Goal: Task Accomplishment & Management: Manage account settings

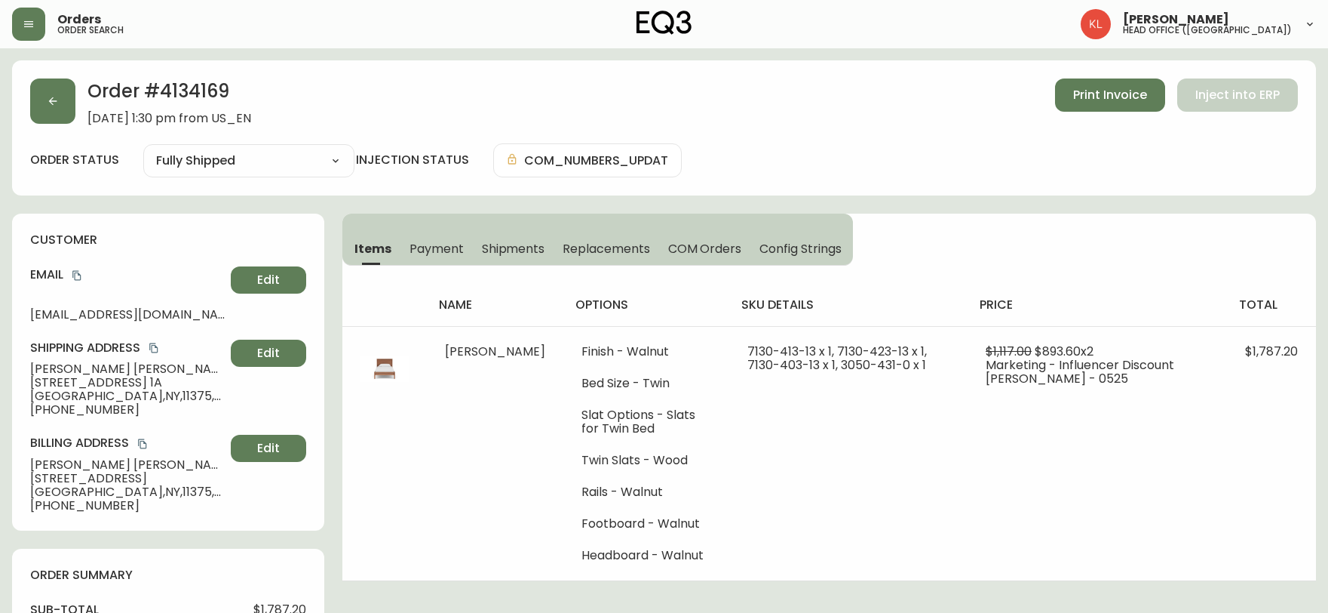
select select "FULLY_SHIPPED"
click at [41, 93] on button "button" at bounding box center [52, 100] width 45 height 45
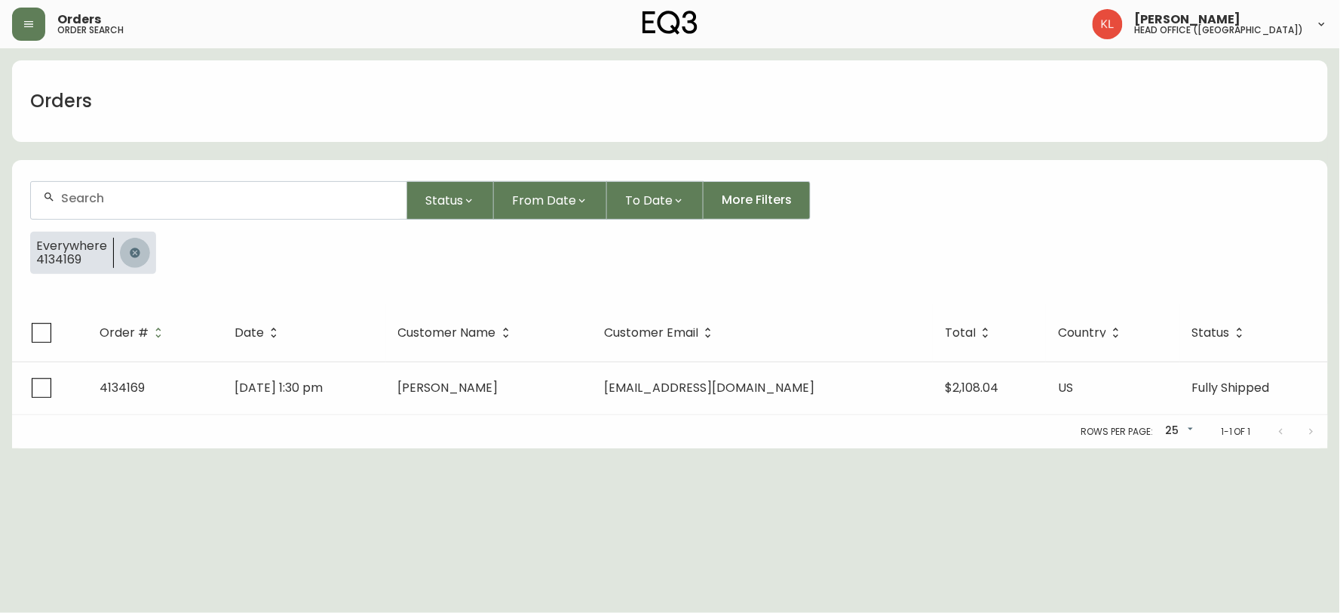
click at [137, 253] on icon "button" at bounding box center [135, 252] width 10 height 10
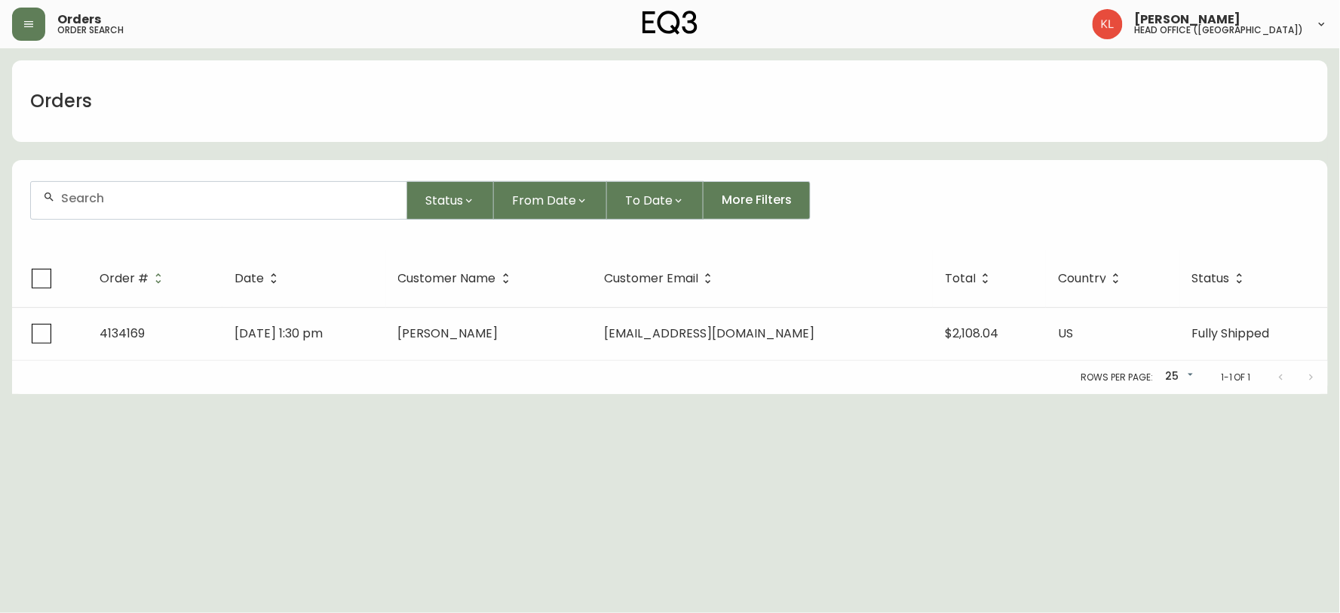
click at [155, 201] on input "text" at bounding box center [227, 198] width 333 height 14
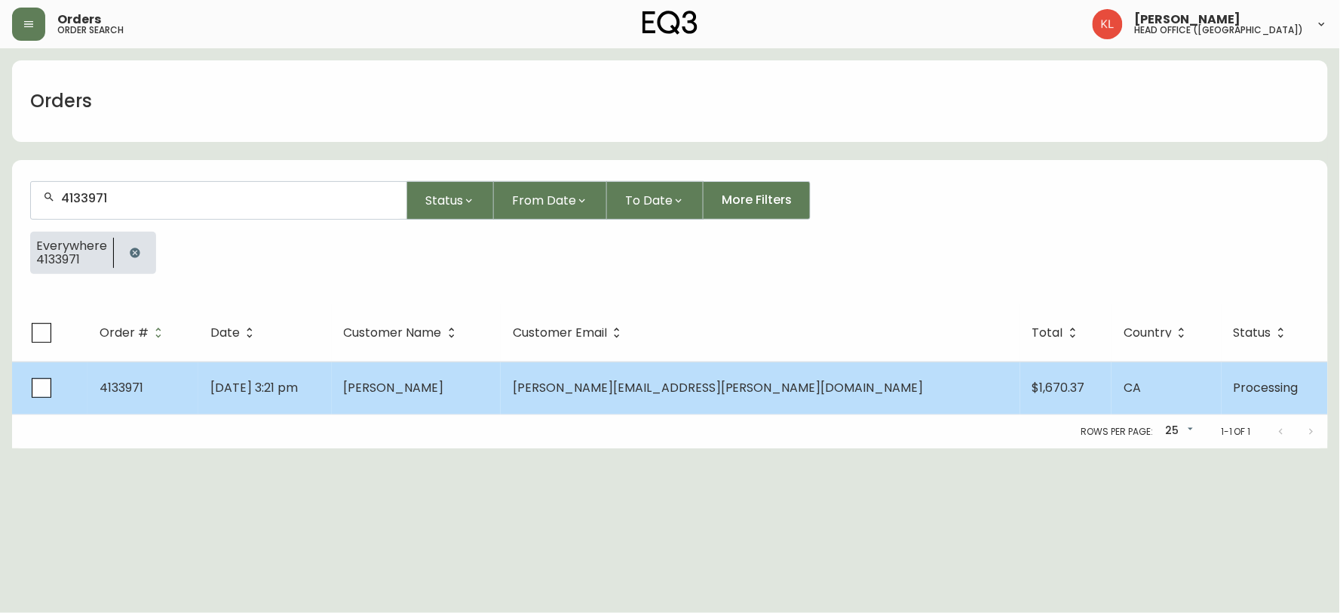
type input "4133971"
click at [332, 396] on td "[DATE] 3:21 pm" at bounding box center [265, 387] width 134 height 53
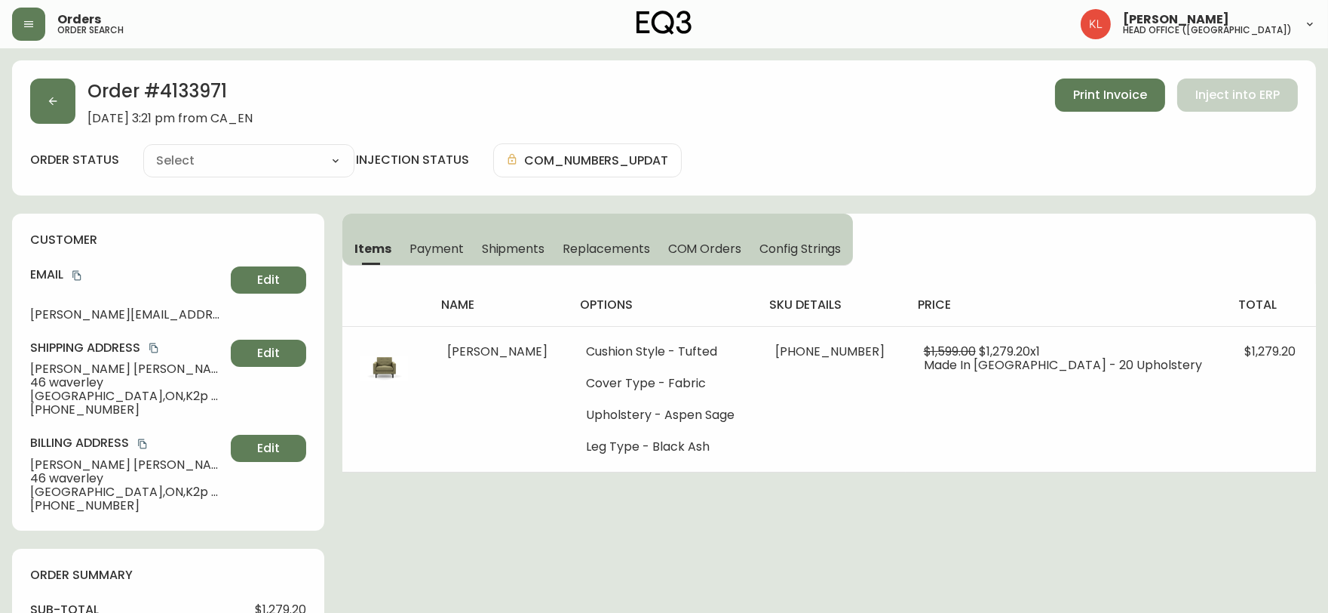
type input "Processing"
select select "PROCESSING"
click at [64, 104] on button "button" at bounding box center [52, 100] width 45 height 45
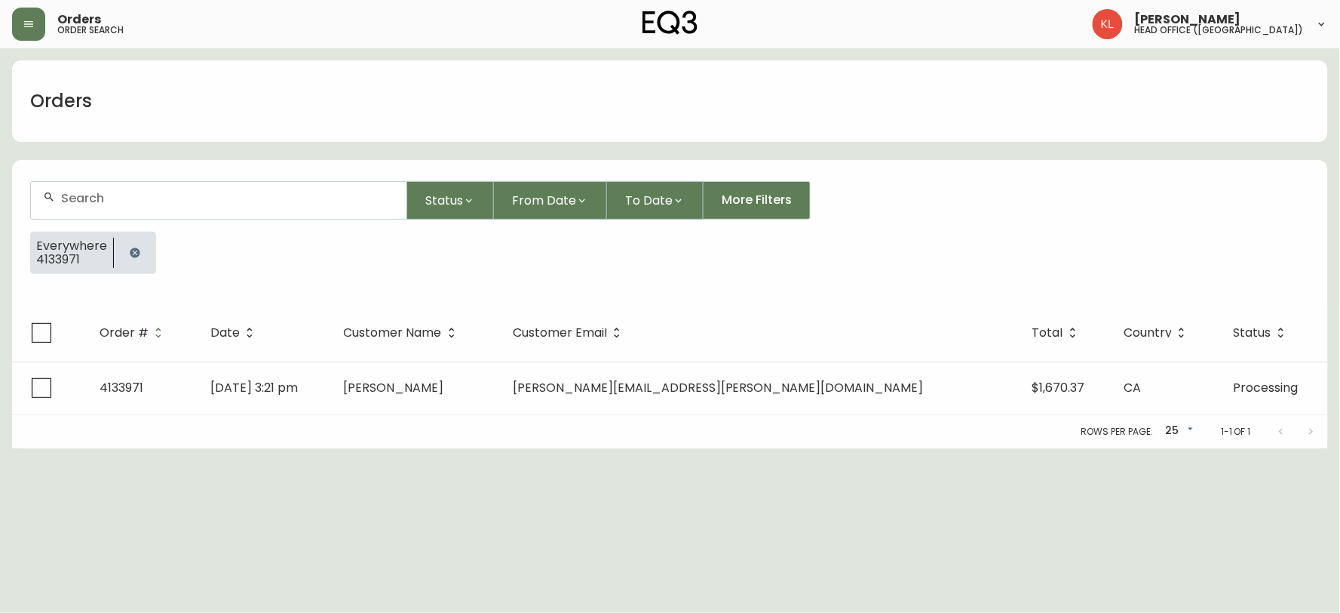
click at [134, 247] on icon "button" at bounding box center [135, 253] width 12 height 12
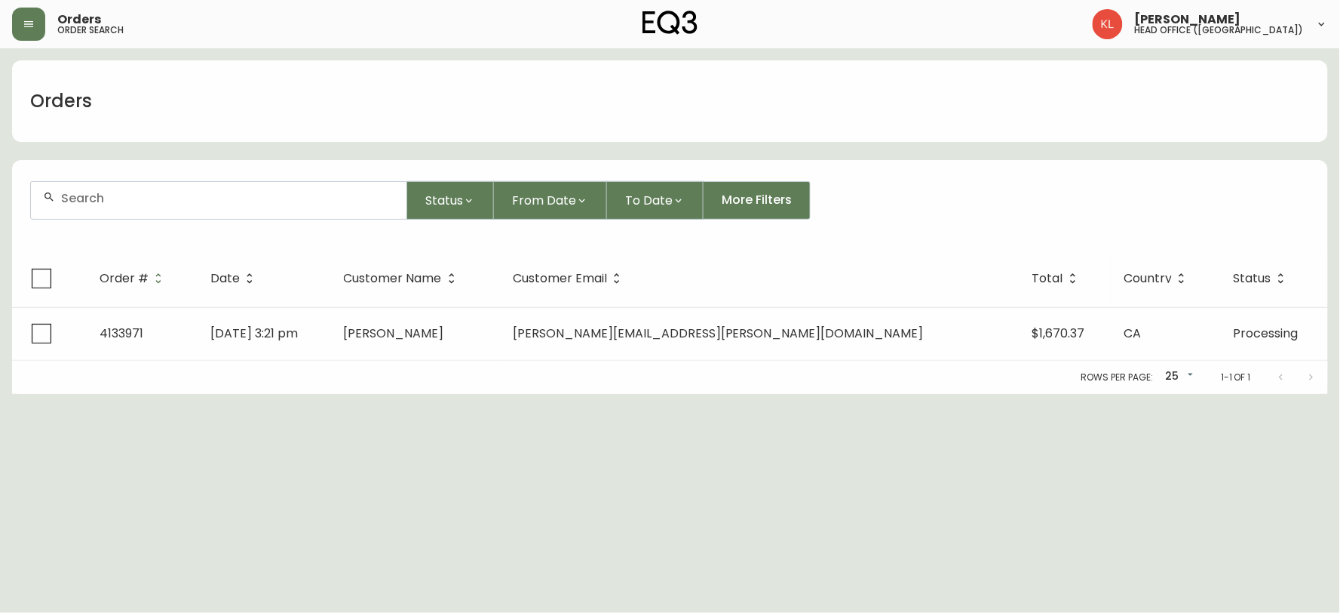
click at [170, 204] on input "text" at bounding box center [227, 198] width 333 height 14
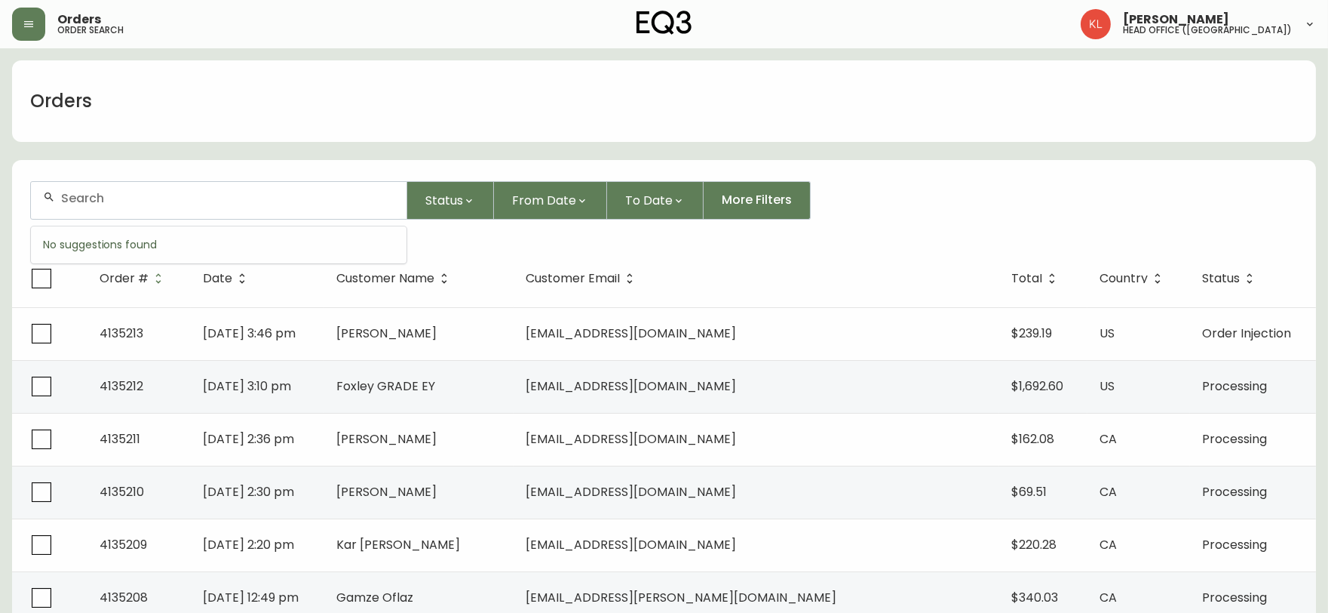
paste input "[PERSON_NAME][EMAIL_ADDRESS][PERSON_NAME][DOMAIN_NAME]"
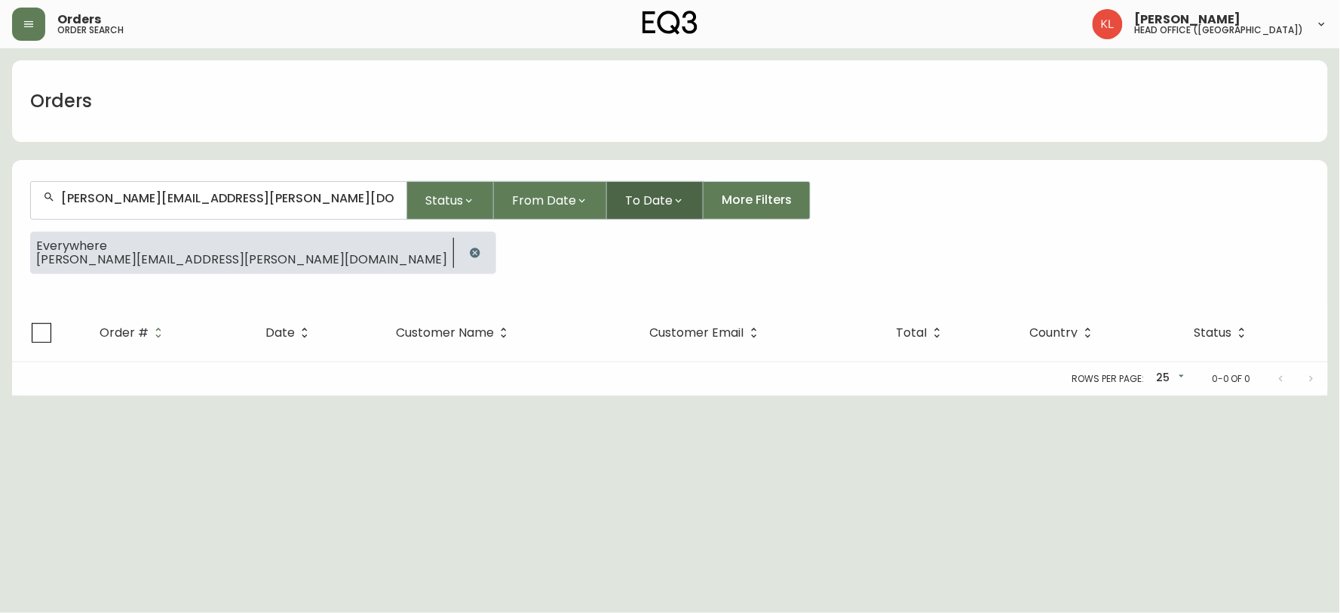
drag, startPoint x: 465, startPoint y: 494, endPoint x: 688, endPoint y: 185, distance: 381.0
click at [465, 395] on html "Orders order search [PERSON_NAME] head office ([GEOGRAPHIC_DATA]) Orders [PERSO…" at bounding box center [670, 197] width 1340 height 395
click at [24, 32] on button "button" at bounding box center [28, 24] width 33 height 33
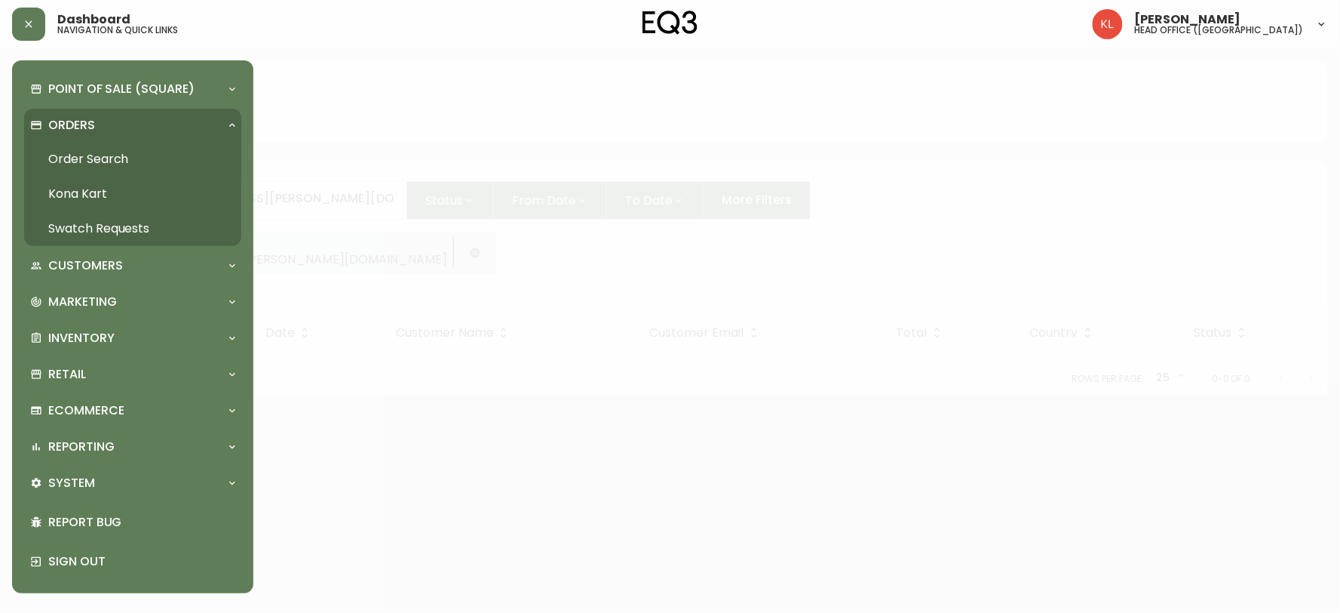
drag, startPoint x: 65, startPoint y: 154, endPoint x: 198, endPoint y: 154, distance: 133.5
click at [65, 154] on link "Order Search" at bounding box center [132, 159] width 217 height 35
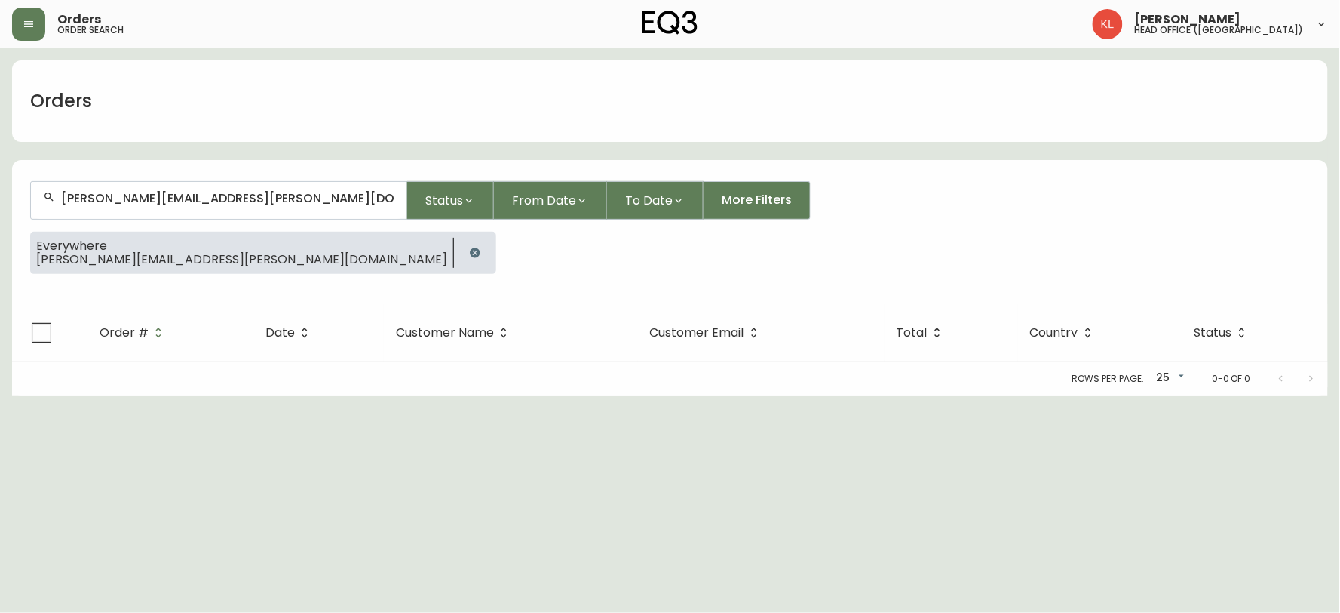
drag, startPoint x: 257, startPoint y: 195, endPoint x: 0, endPoint y: 141, distance: 262.7
click at [0, 144] on main "Orders [PERSON_NAME][EMAIL_ADDRESS][PERSON_NAME][DOMAIN_NAME] Status From Date …" at bounding box center [670, 221] width 1340 height 347
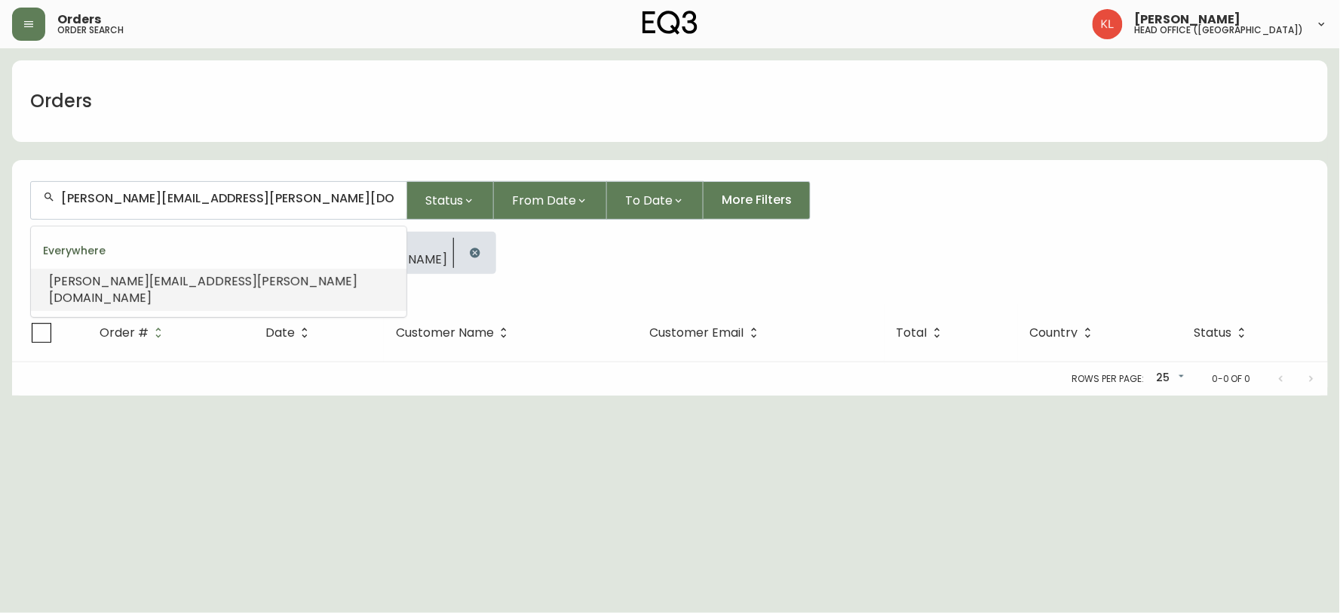
paste input "[PERSON_NAME]"
type input "[PERSON_NAME]"
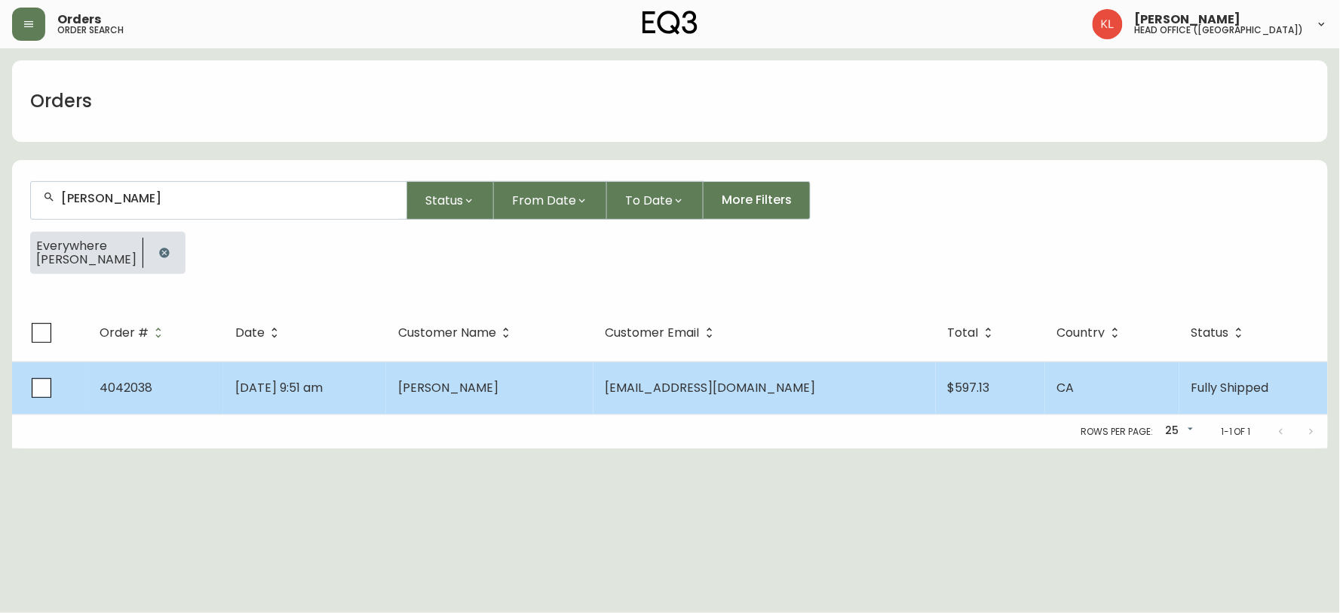
type input "[PERSON_NAME]"
click at [594, 391] on td "[PERSON_NAME]" at bounding box center [489, 387] width 207 height 53
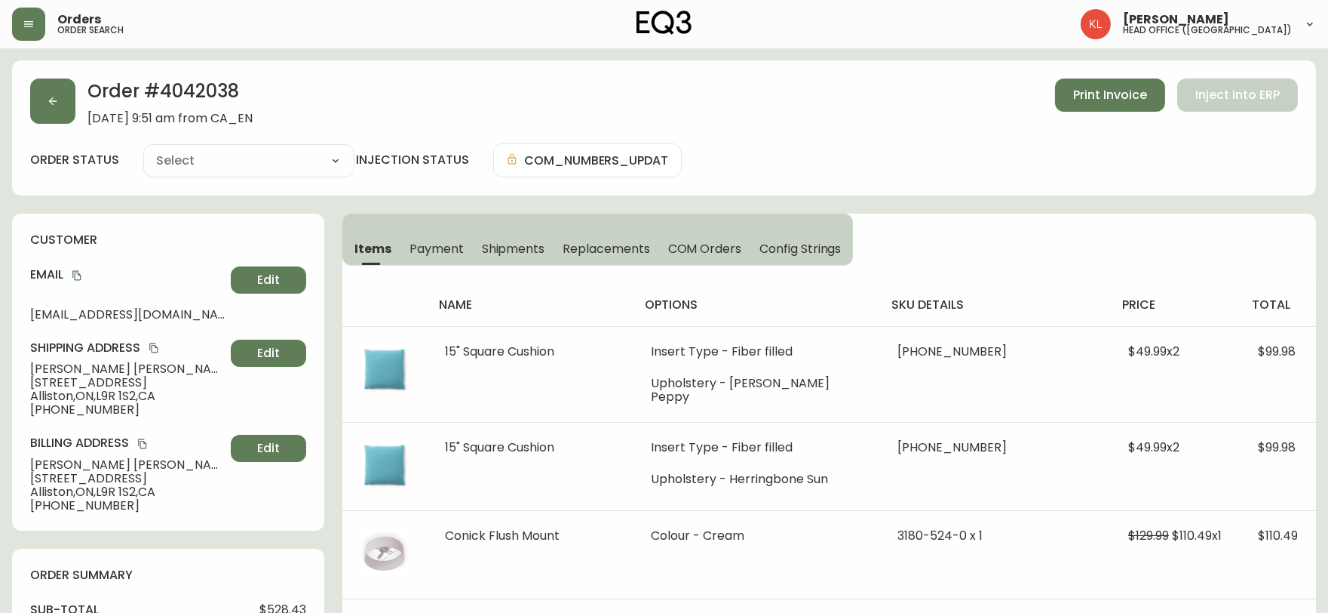
type input "Fully Shipped"
select select "FULLY_SHIPPED"
click at [50, 116] on button "button" at bounding box center [52, 100] width 45 height 45
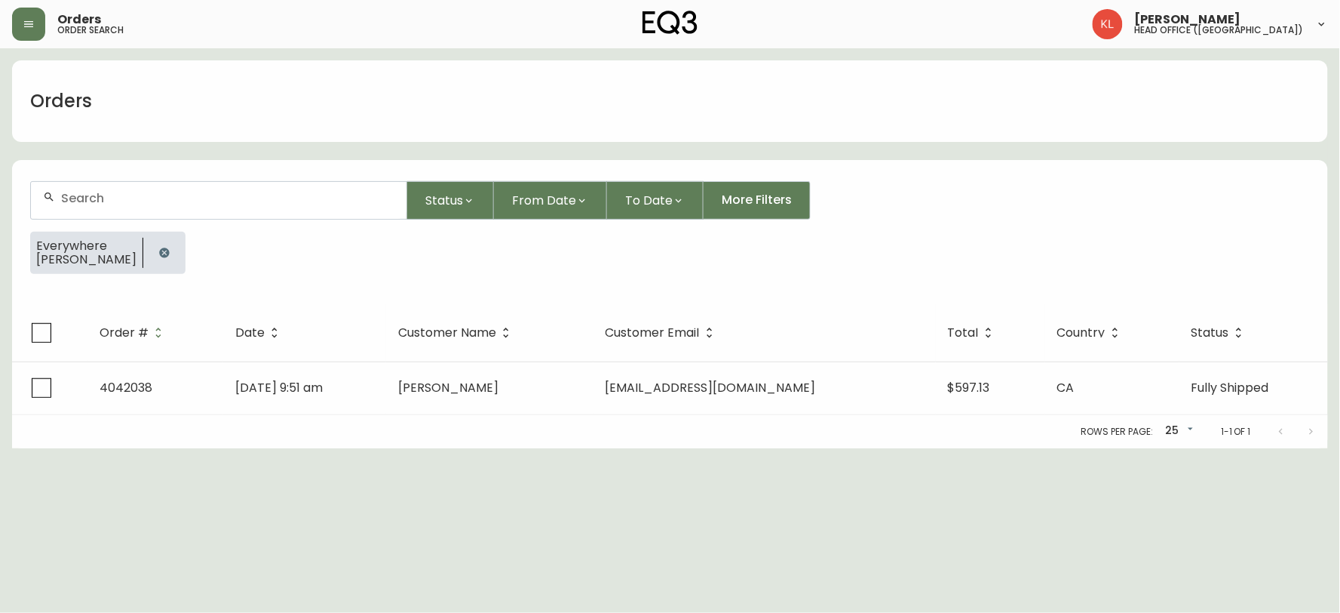
click at [149, 258] on button "button" at bounding box center [164, 253] width 30 height 30
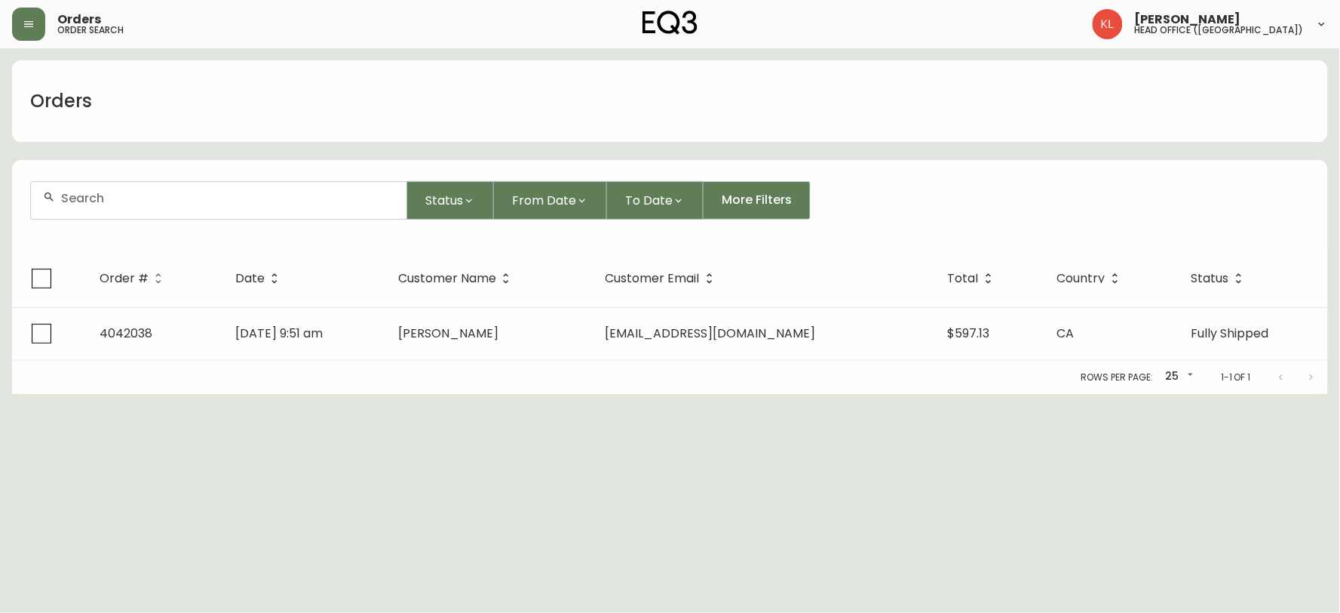
click at [170, 216] on div at bounding box center [219, 200] width 376 height 37
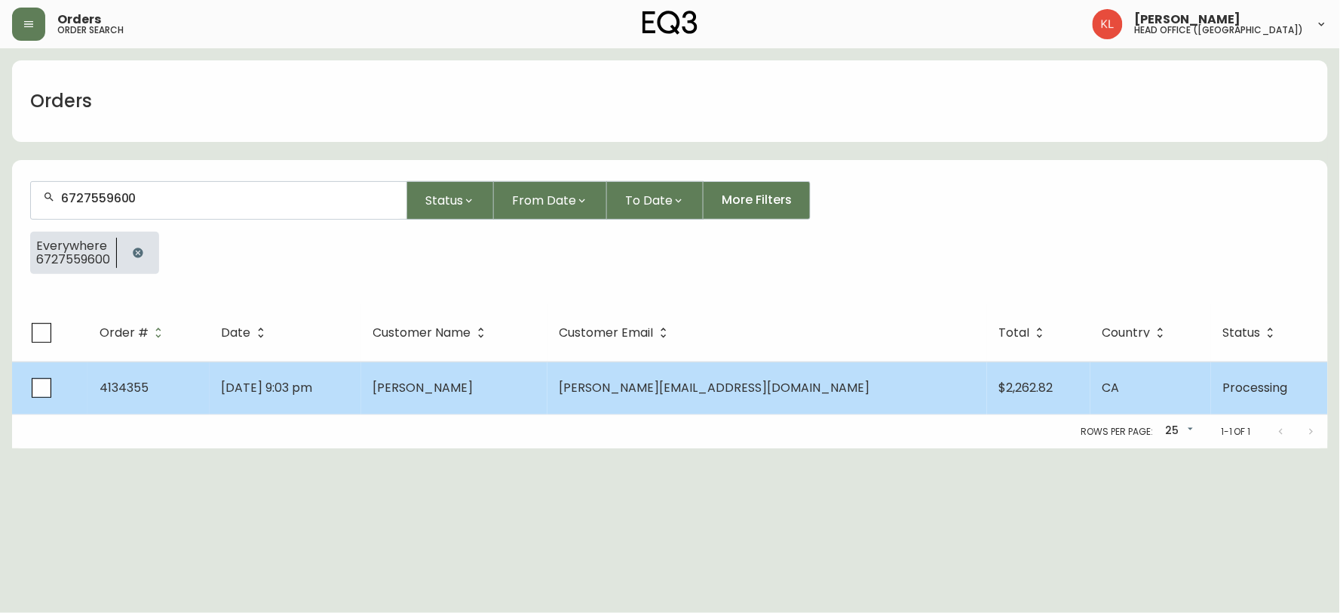
type input "6727559600"
click at [294, 402] on td "[DATE] 9:03 pm" at bounding box center [286, 387] width 152 height 53
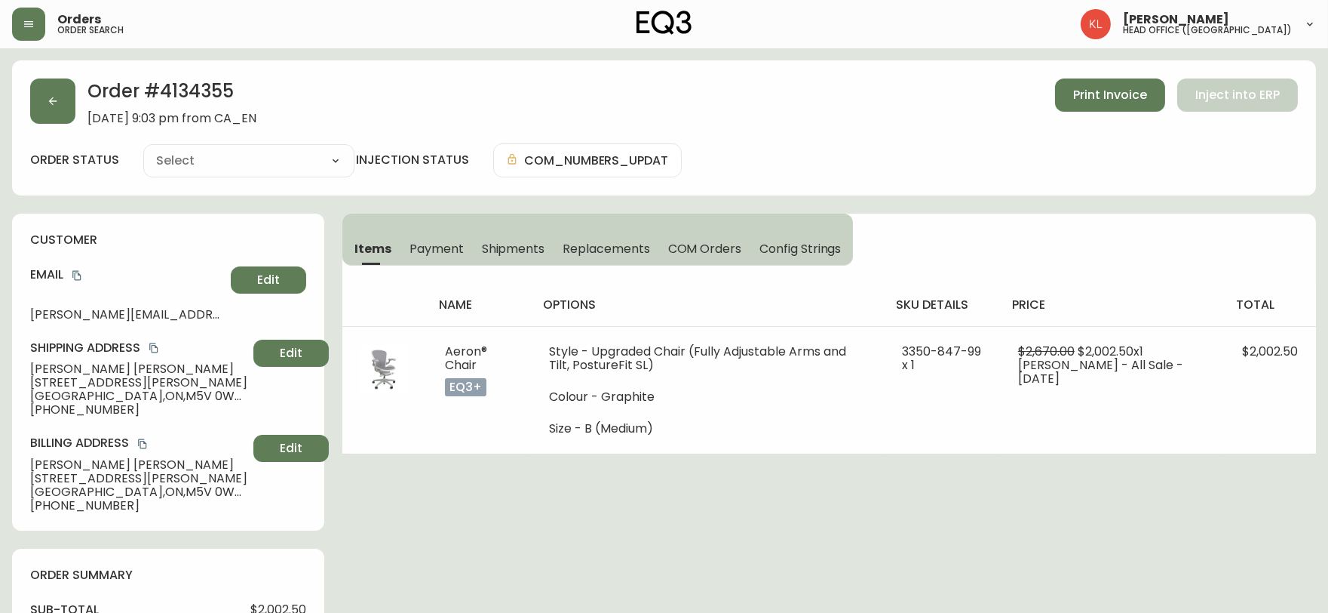
type input "Processing"
select select "PROCESSING"
drag, startPoint x: 56, startPoint y: 124, endPoint x: 175, endPoint y: 138, distance: 120.0
click at [56, 124] on div "Order # 4134355 [DATE] 9:03 pm from CA_EN Print Invoice Inject into ERP" at bounding box center [664, 101] width 1268 height 47
click at [62, 99] on button "button" at bounding box center [52, 100] width 45 height 45
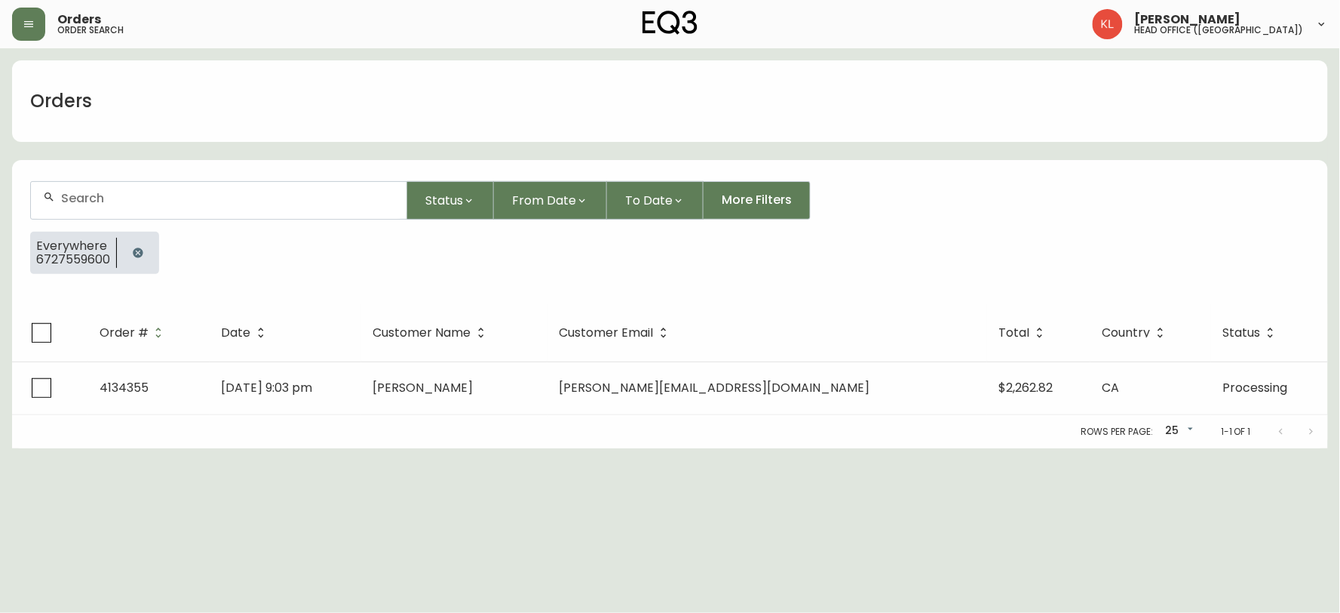
click at [146, 259] on button "button" at bounding box center [138, 253] width 30 height 30
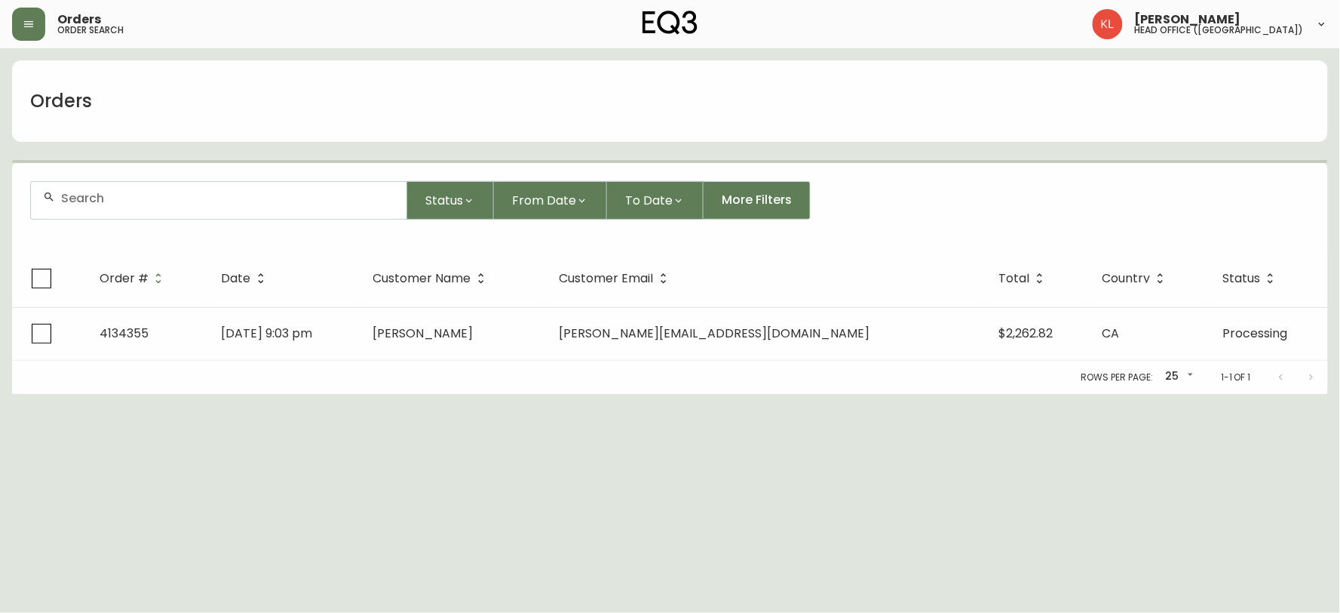
click at [174, 186] on div at bounding box center [219, 200] width 376 height 37
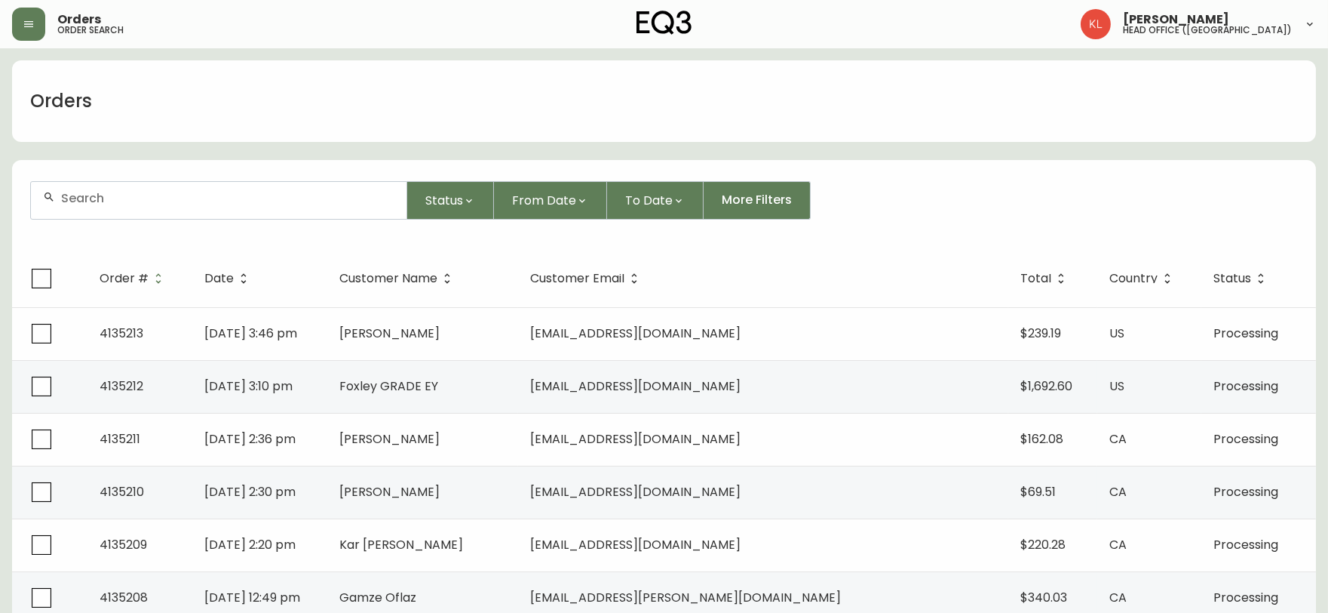
paste input "4133231"
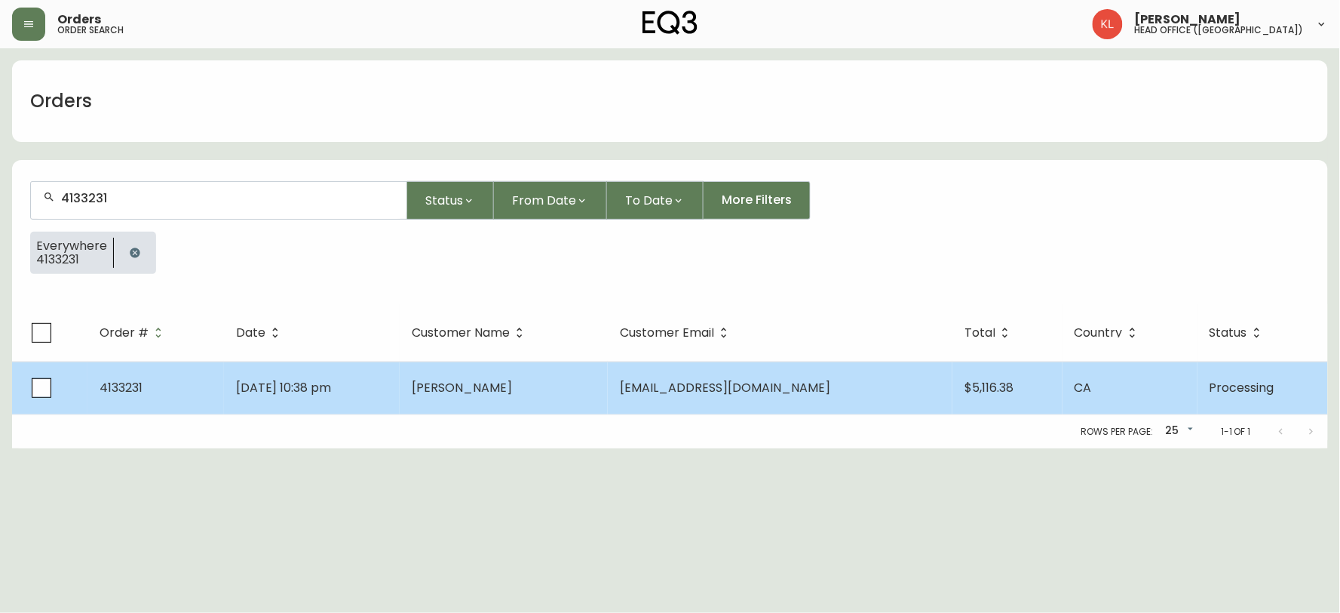
type input "4133231"
click at [401, 385] on td "[DATE] 10:38 pm" at bounding box center [312, 387] width 177 height 53
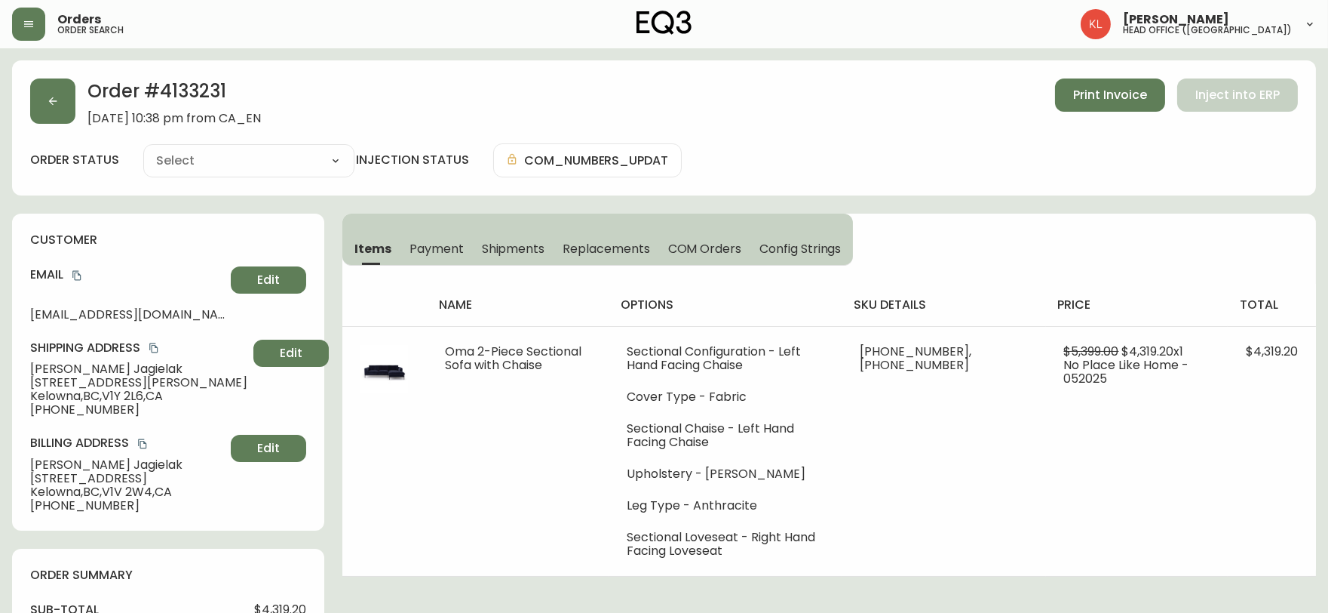
type input "Processing"
select select "PROCESSING"
